Goal: Transaction & Acquisition: Purchase product/service

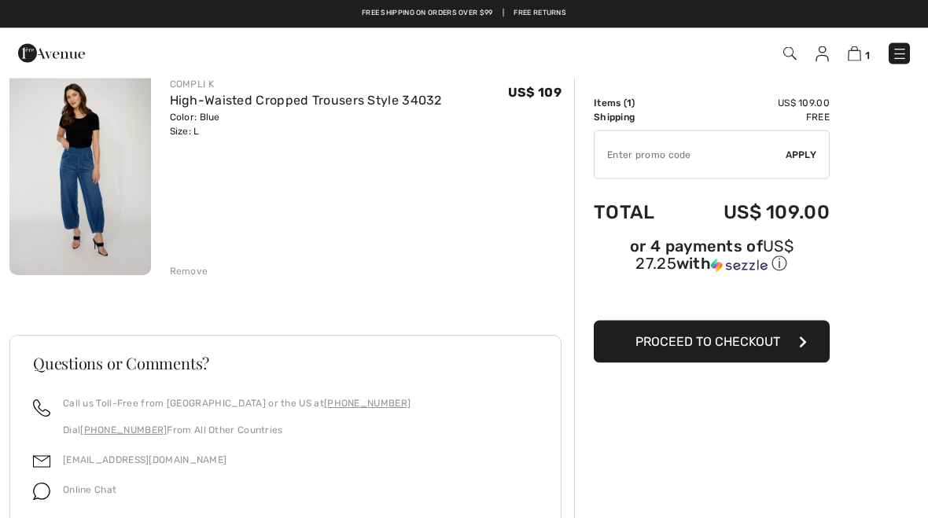
scroll to position [131, 0]
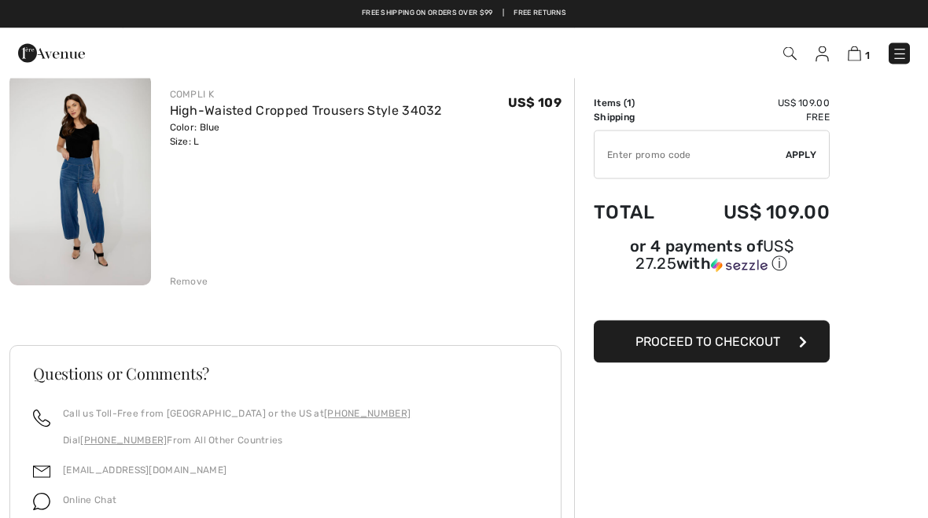
click at [718, 345] on span "Proceed to Checkout" at bounding box center [708, 341] width 145 height 15
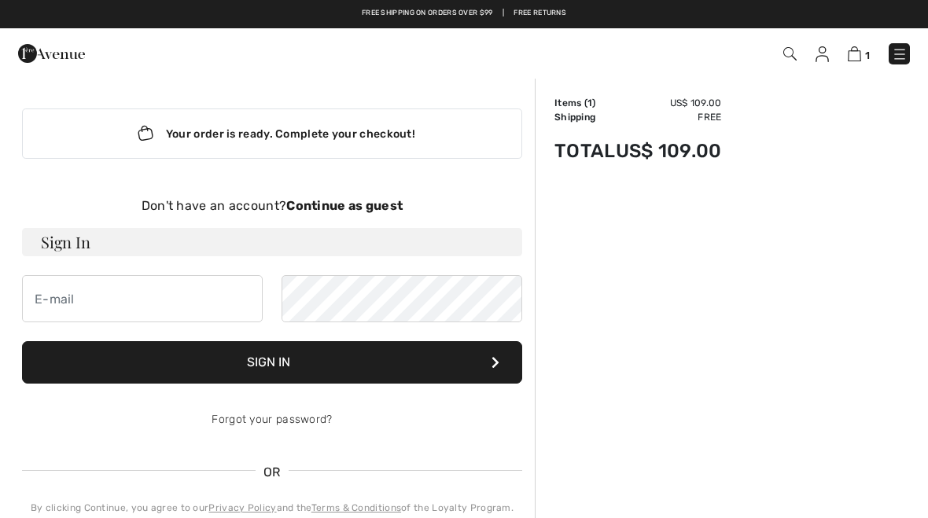
click at [78, 252] on h3 "Sign In" at bounding box center [272, 242] width 500 height 28
click at [61, 246] on h3 "Sign In" at bounding box center [272, 242] width 500 height 28
click at [57, 302] on input "email" at bounding box center [142, 298] width 241 height 47
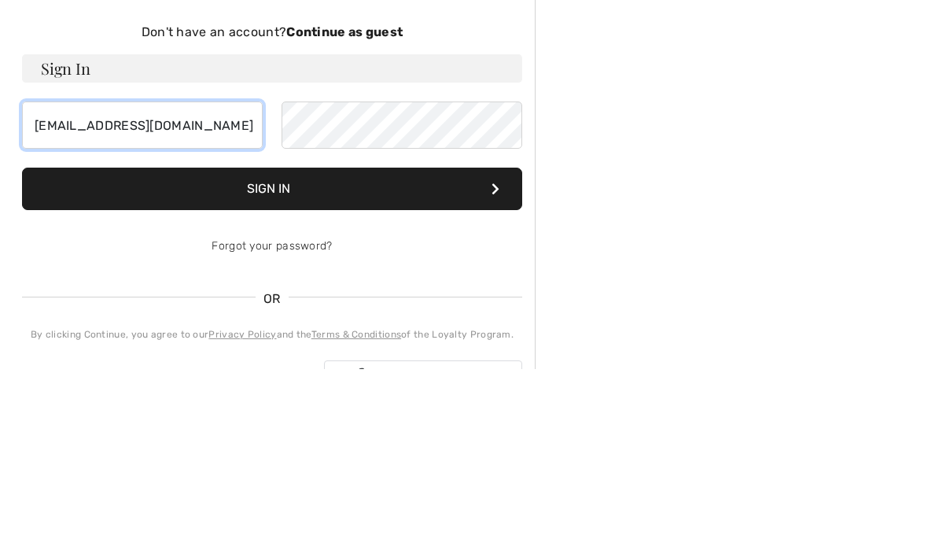
type input "roelauren649@gmail.com"
click at [269, 341] on button "Sign In" at bounding box center [272, 362] width 500 height 42
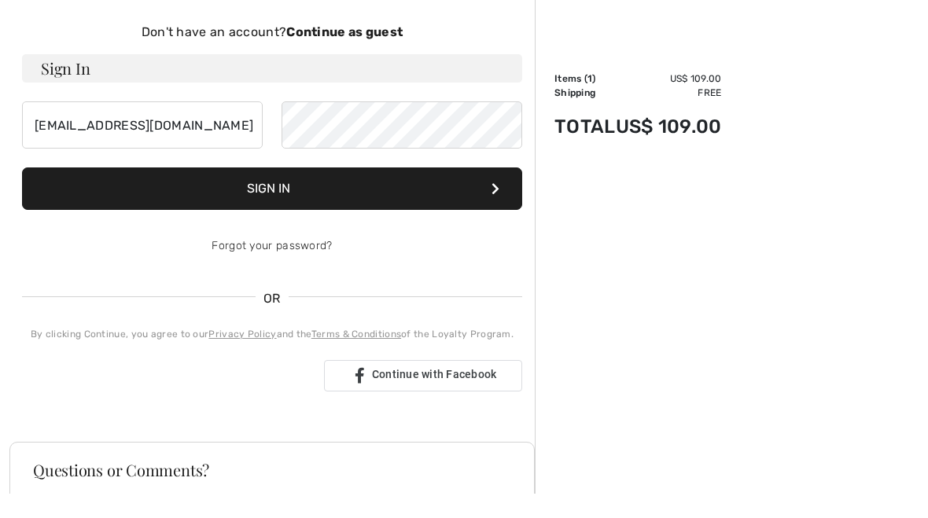
scroll to position [174, 0]
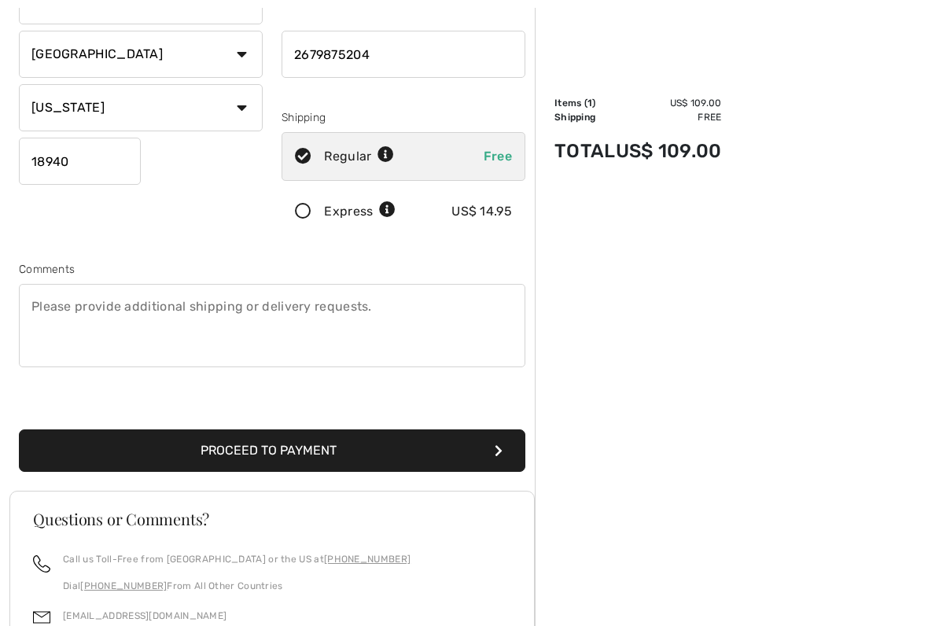
scroll to position [260, 0]
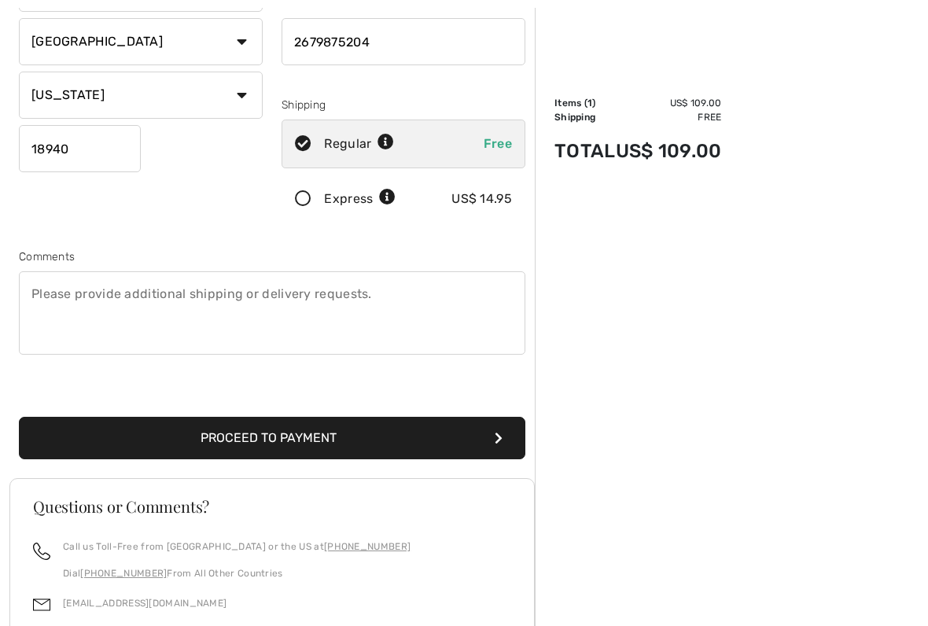
click at [253, 442] on button "Proceed to Payment" at bounding box center [272, 439] width 507 height 42
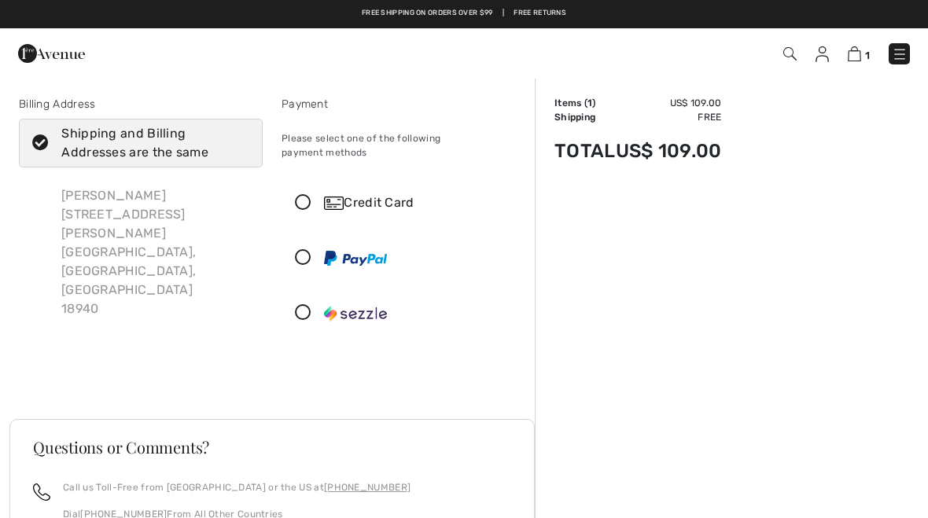
click at [308, 195] on icon at bounding box center [303, 203] width 42 height 17
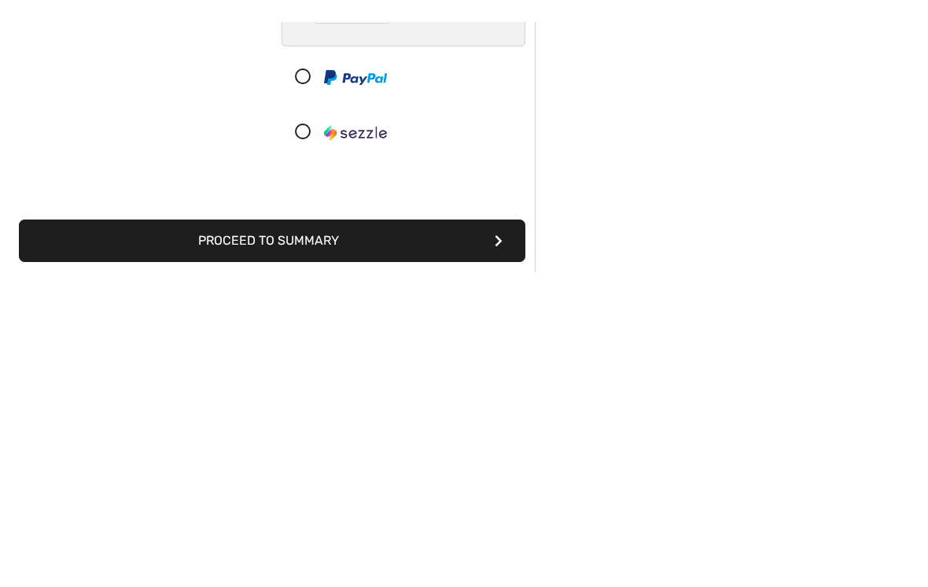
scroll to position [124, 0]
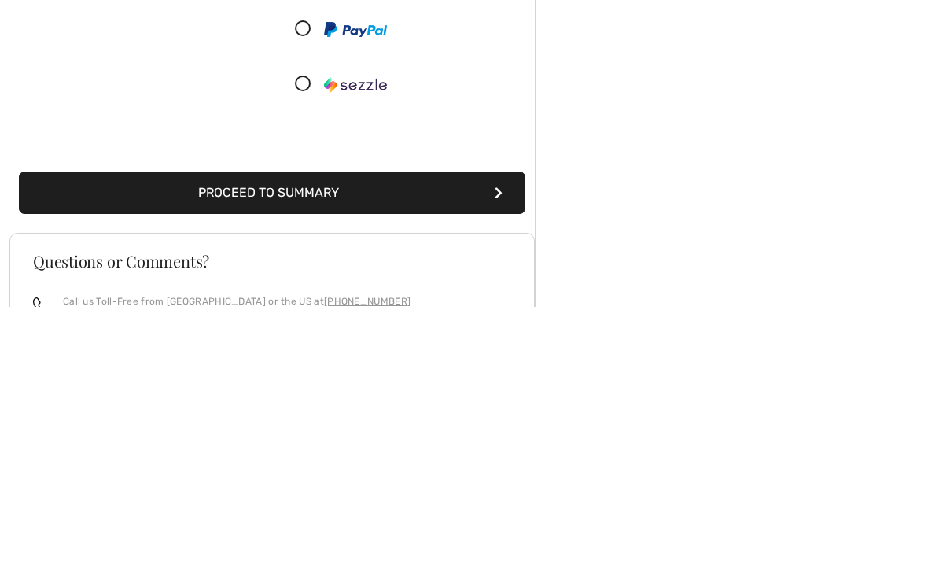
click at [291, 452] on button "Proceed to Summary" at bounding box center [272, 473] width 507 height 42
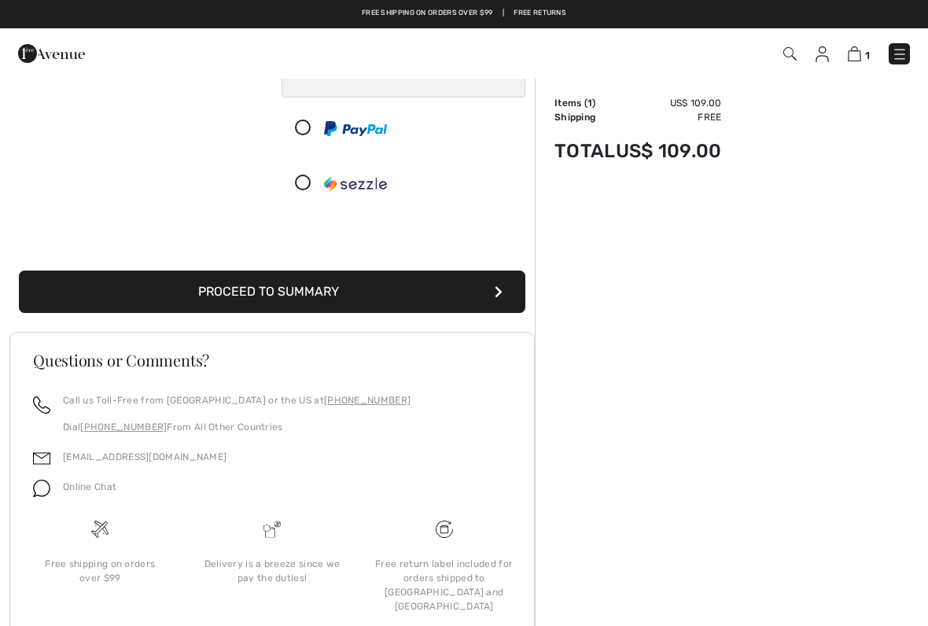
scroll to position [259, 0]
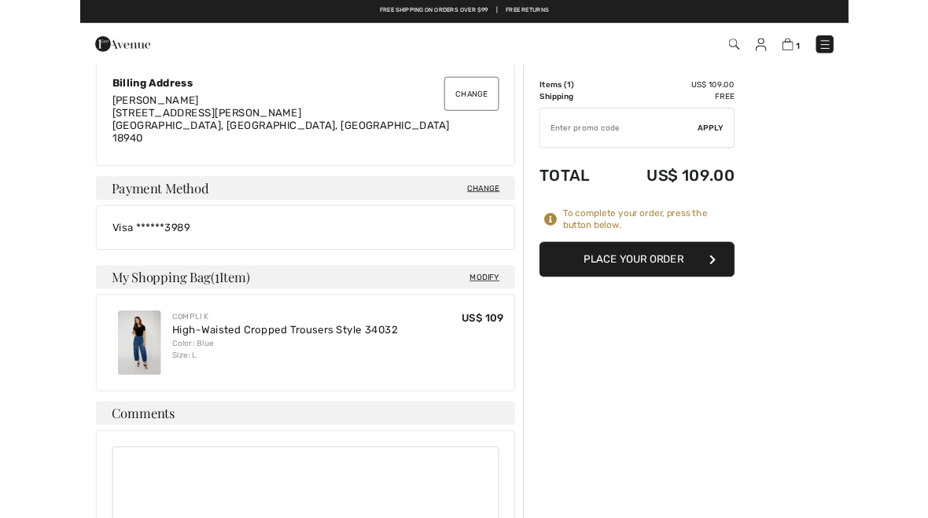
scroll to position [326, 0]
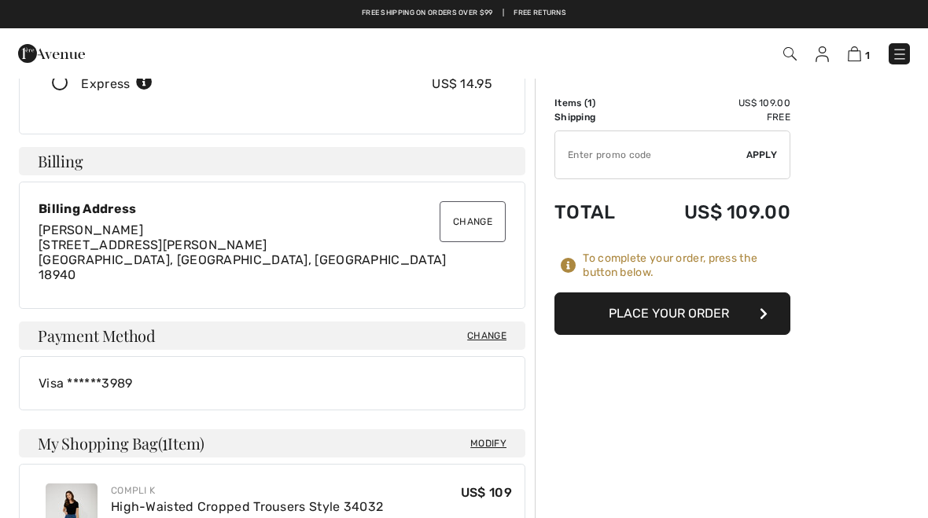
click at [675, 315] on button "Place Your Order" at bounding box center [673, 314] width 236 height 42
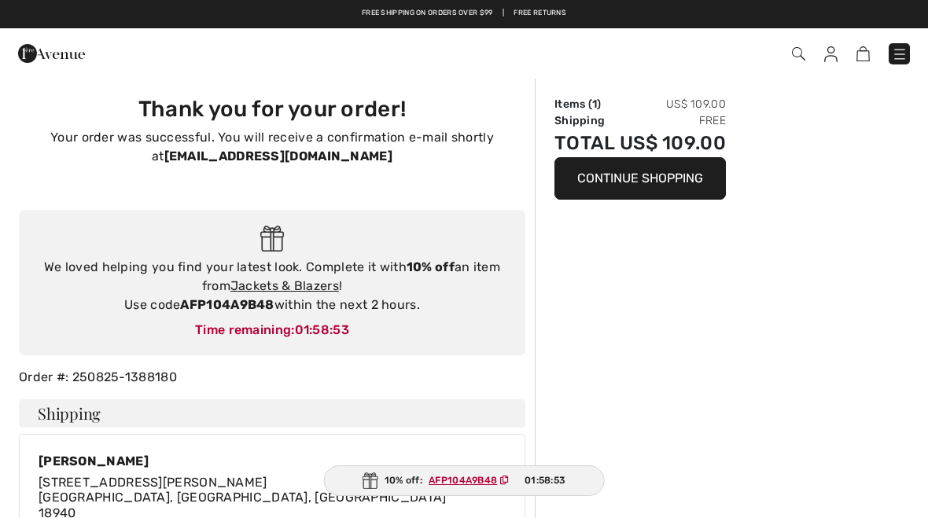
checkbox input "true"
